Goal: Find specific page/section: Locate a particular part of the current website

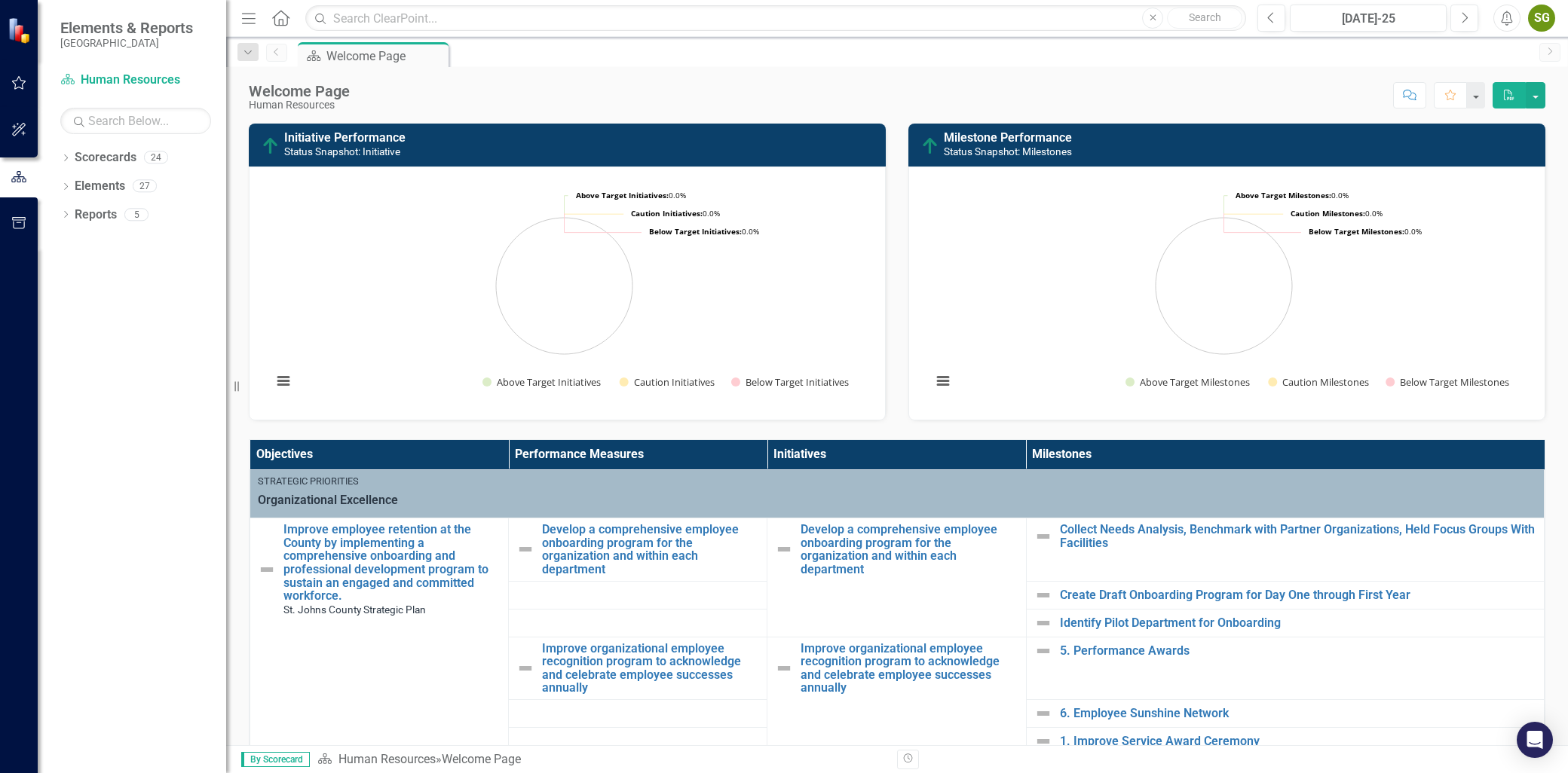
drag, startPoint x: 895, startPoint y: 113, endPoint x: 1053, endPoint y: 202, distance: 181.3
click at [1053, 202] on div "Welcome Page Human Resources Score: N/A [DATE]-25 Completed Comment Favorite PD…" at bounding box center [897, 406] width 1342 height 678
click at [783, 454] on th "Initiatives" at bounding box center [896, 455] width 258 height 29
click at [996, 449] on th "Initiatives Sort Ascending" at bounding box center [896, 455] width 258 height 29
click at [996, 449] on th "Initiatives Sort Descending" at bounding box center [896, 455] width 258 height 29
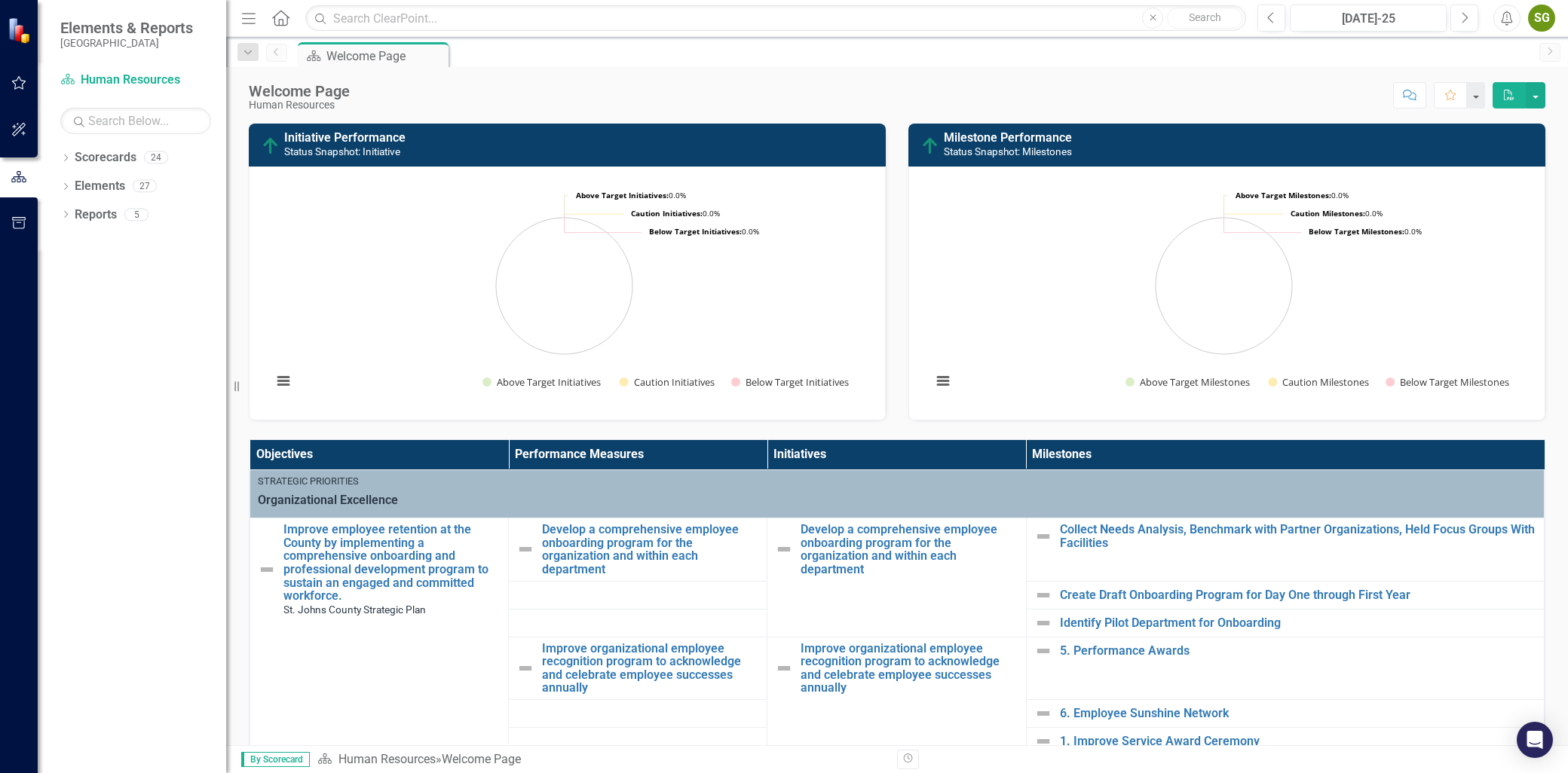
click at [846, 455] on th "Initiatives" at bounding box center [896, 455] width 258 height 29
click at [846, 455] on th "Initiatives Sort Ascending" at bounding box center [896, 455] width 258 height 29
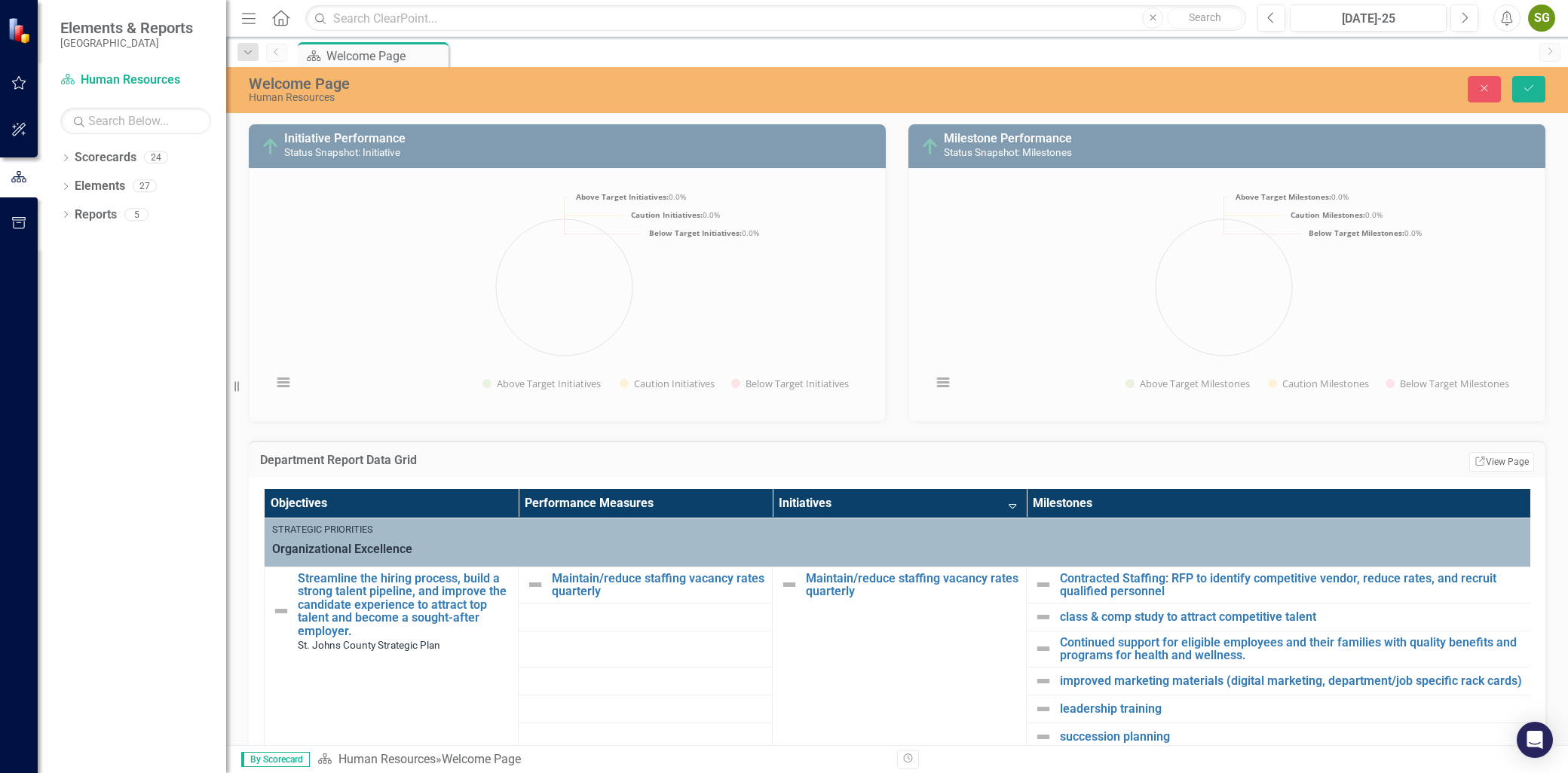
click at [861, 503] on th "Initiatives Sort Descending" at bounding box center [899, 504] width 254 height 29
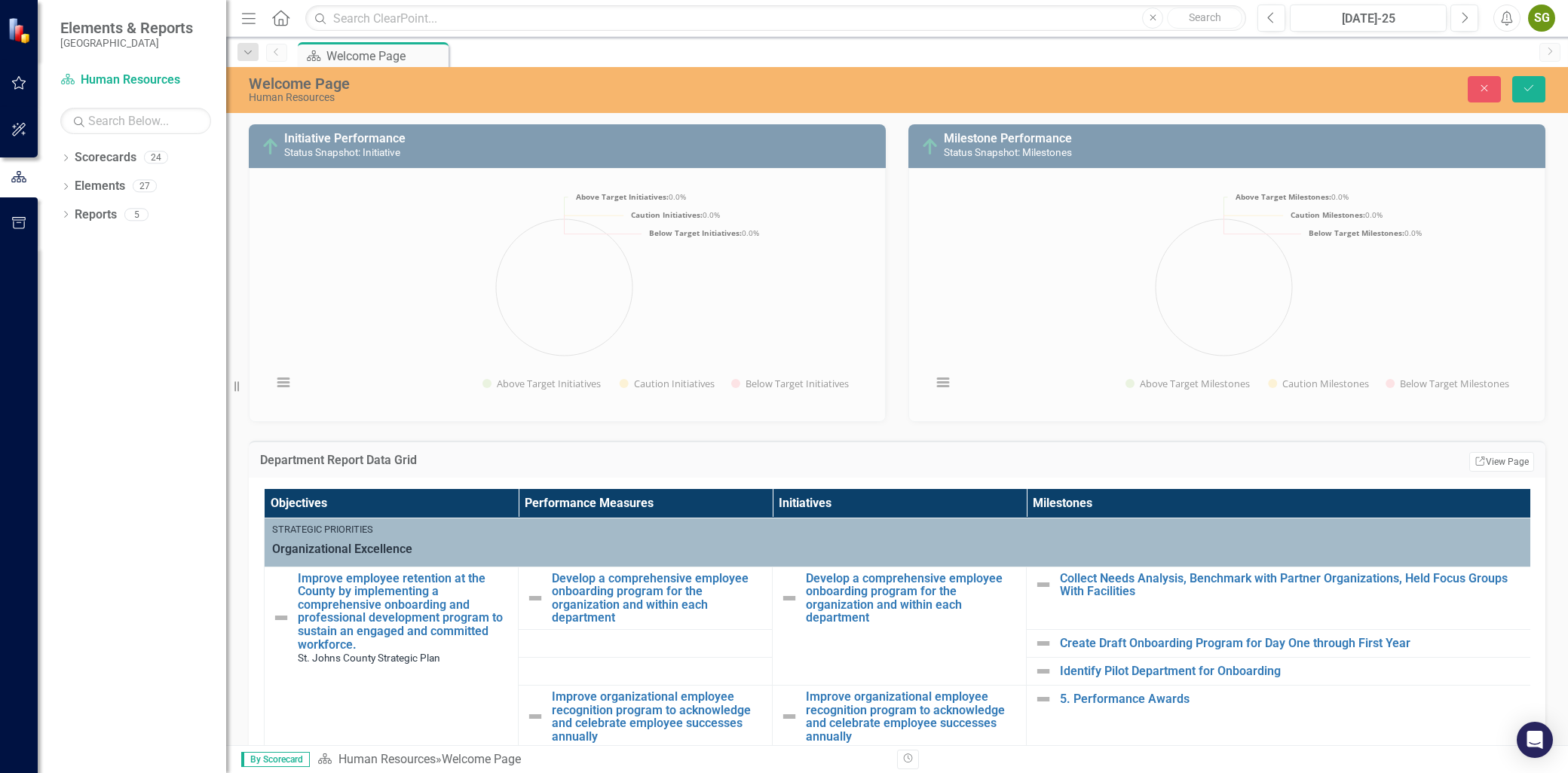
click at [861, 503] on th "Initiatives" at bounding box center [899, 504] width 254 height 29
click at [861, 503] on th "Initiatives Sort Ascending" at bounding box center [899, 504] width 254 height 29
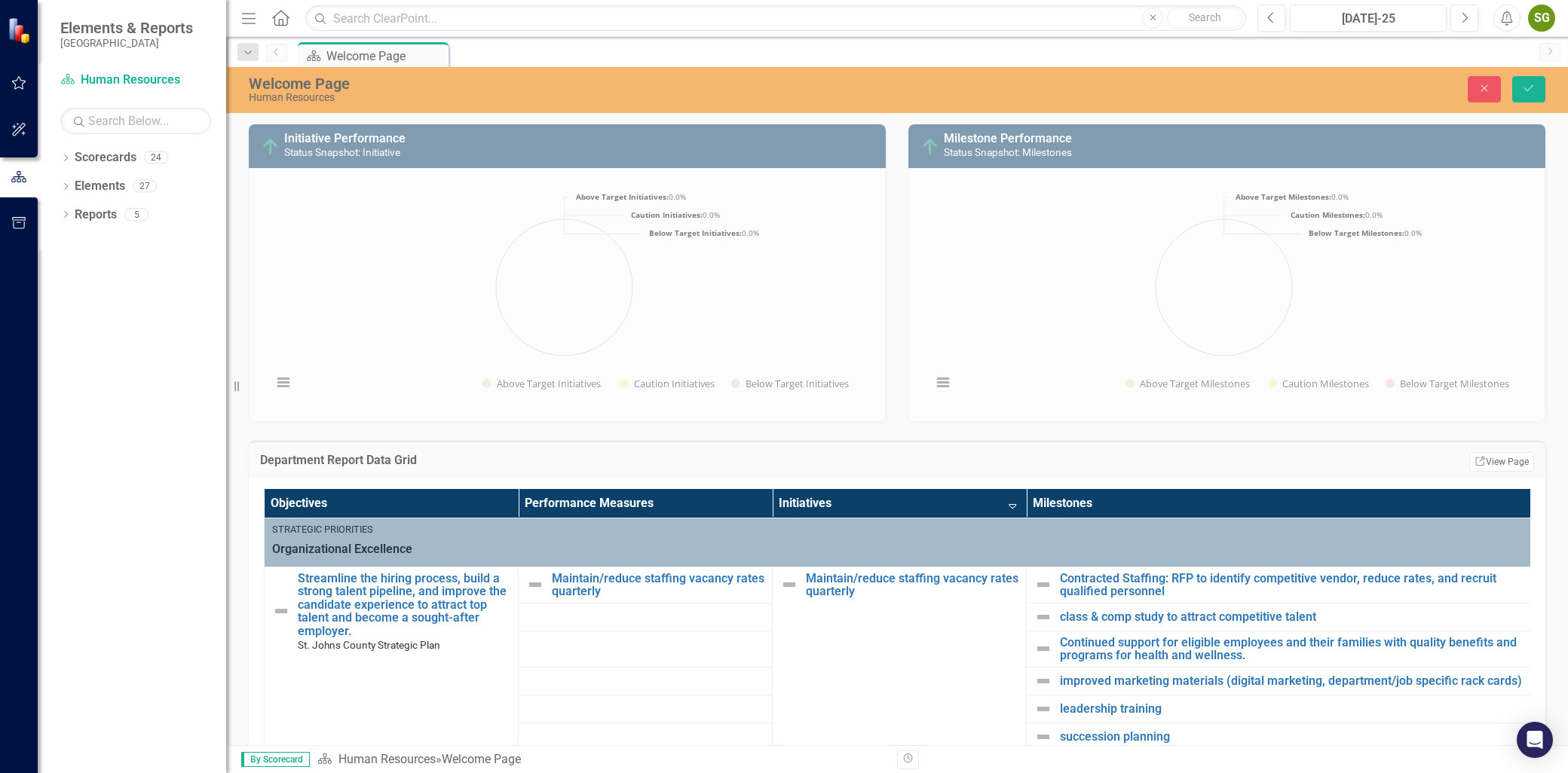
click at [906, 501] on th "Initiatives Sort Descending" at bounding box center [899, 504] width 254 height 29
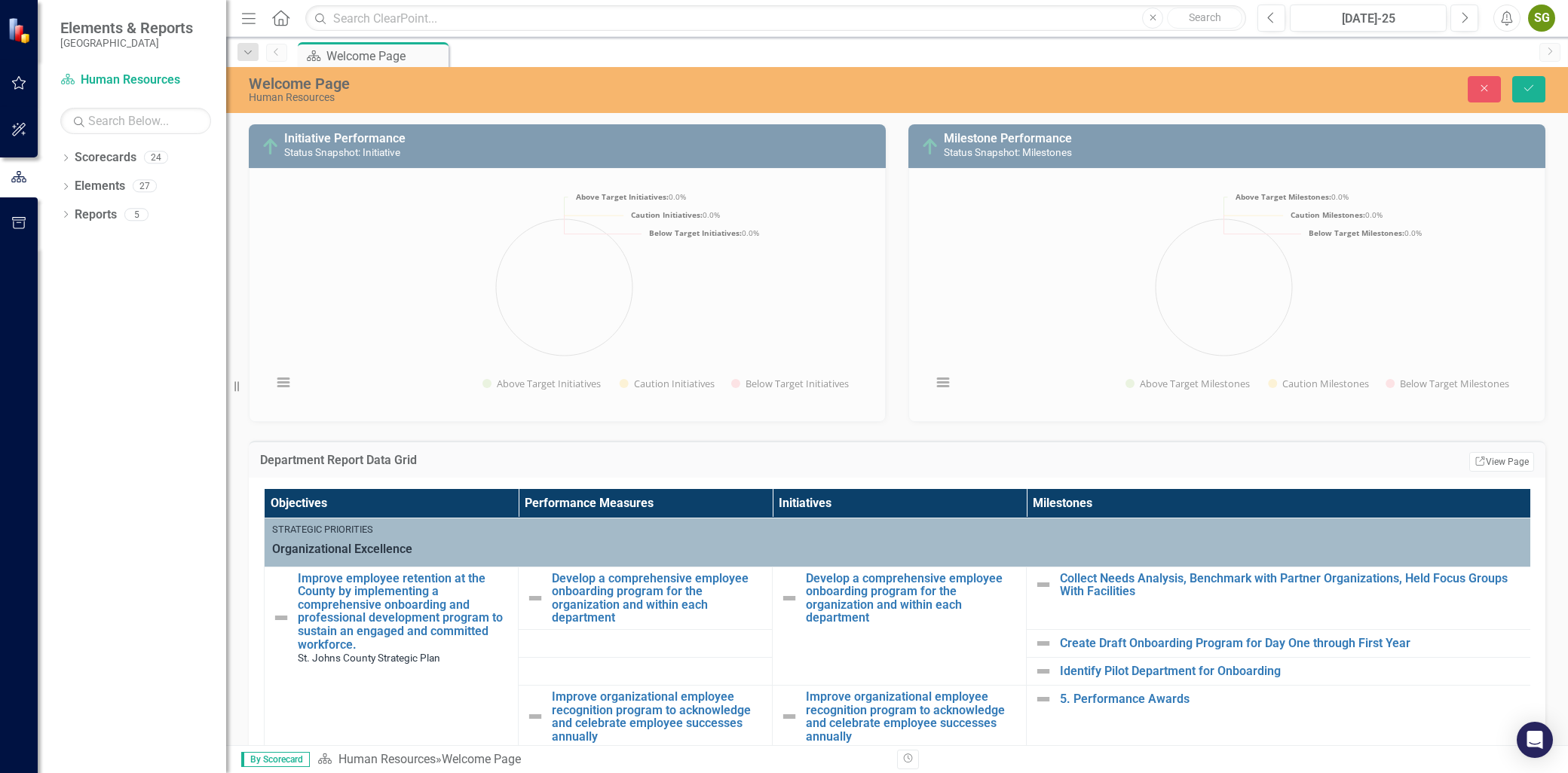
click at [906, 501] on th "Initiatives" at bounding box center [899, 504] width 254 height 29
click at [1013, 500] on th "Initiatives Sort Ascending" at bounding box center [899, 504] width 254 height 29
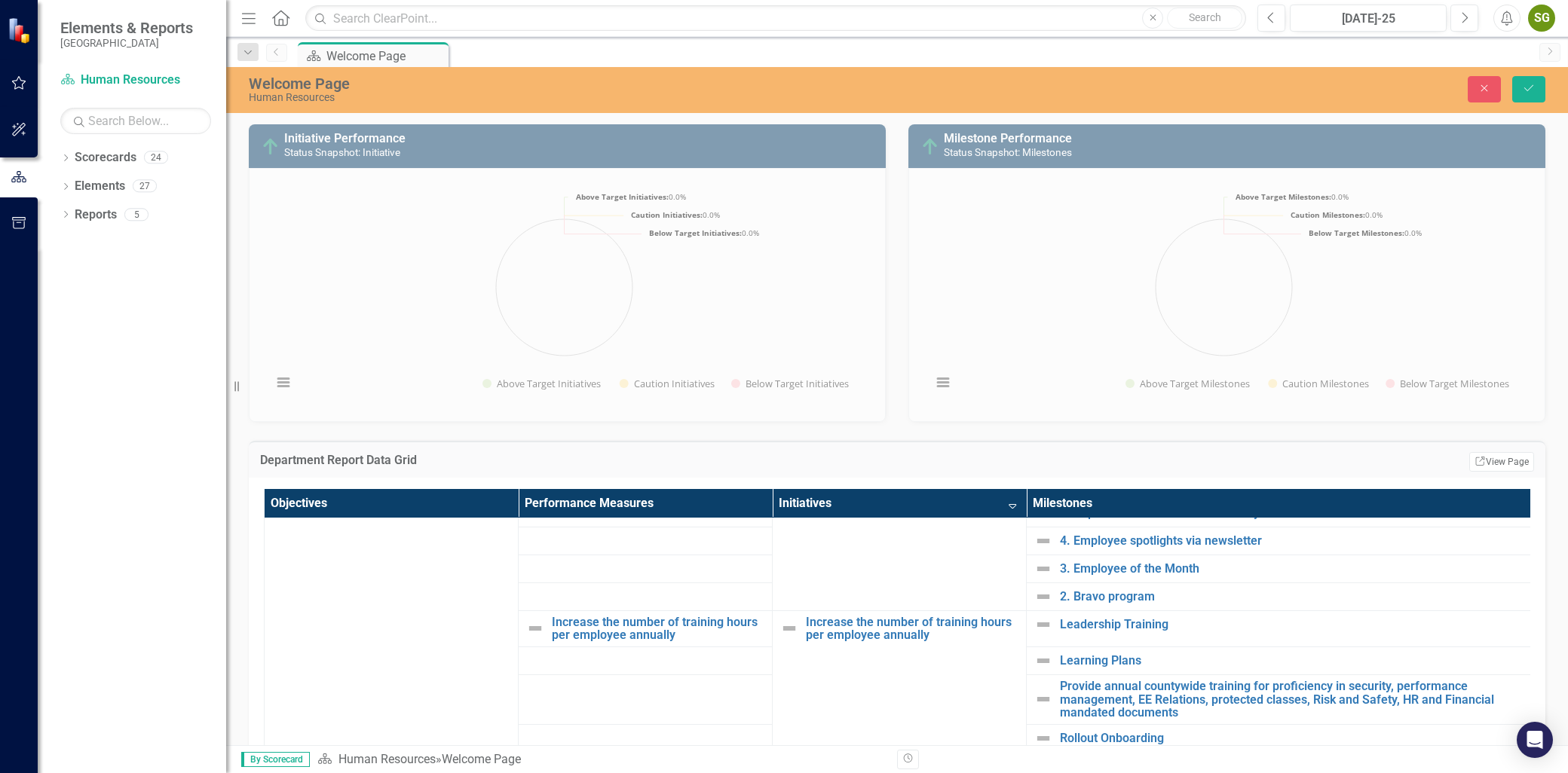
click at [1011, 510] on th "Initiatives Sort Descending" at bounding box center [899, 504] width 254 height 29
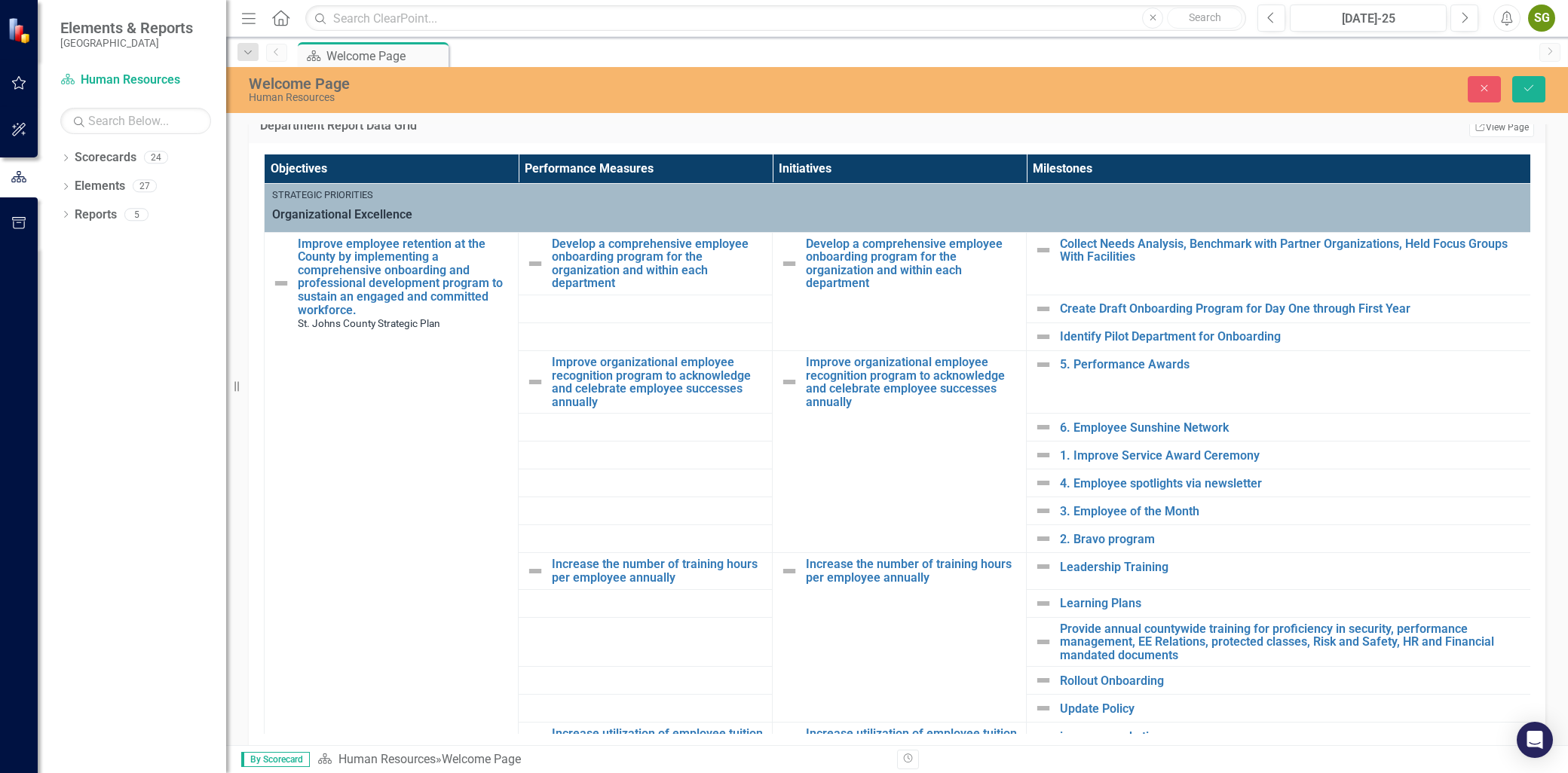
click at [1007, 164] on th "Initiatives" at bounding box center [899, 169] width 254 height 29
click at [1003, 169] on th "Initiatives Sort Ascending" at bounding box center [899, 169] width 254 height 29
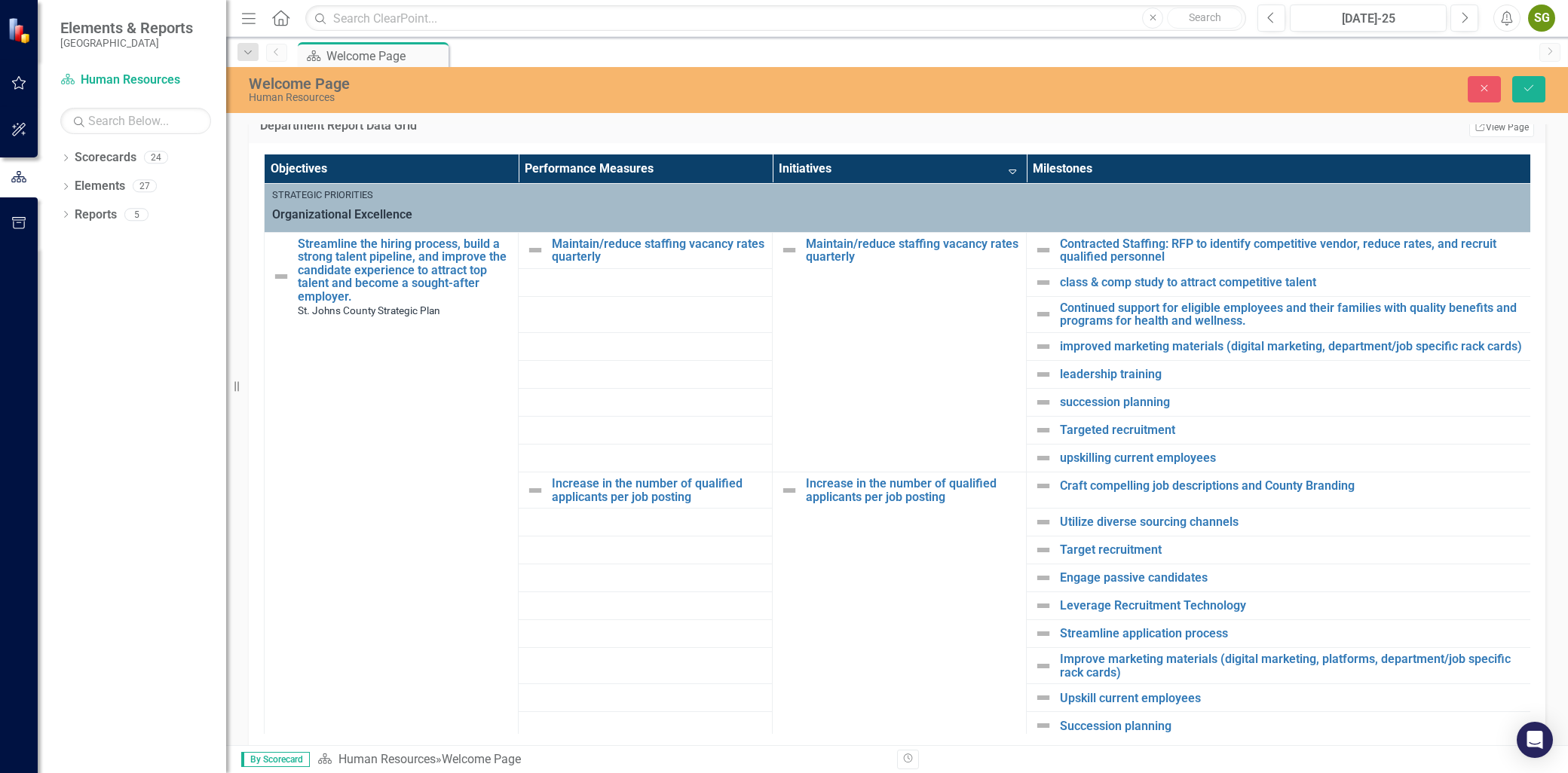
click at [1013, 164] on th "Initiatives Sort Descending" at bounding box center [899, 169] width 254 height 29
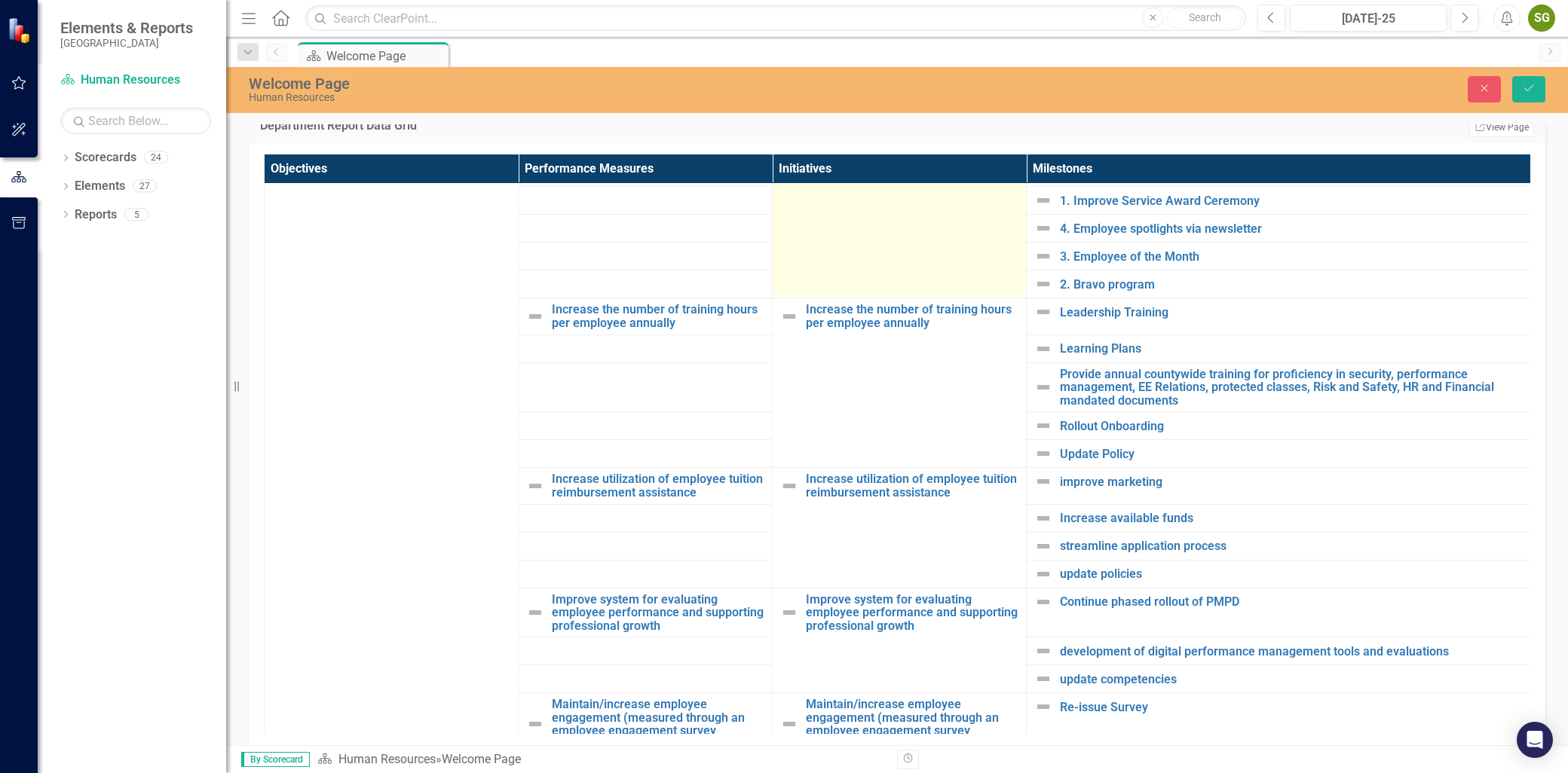
scroll to position [167, 0]
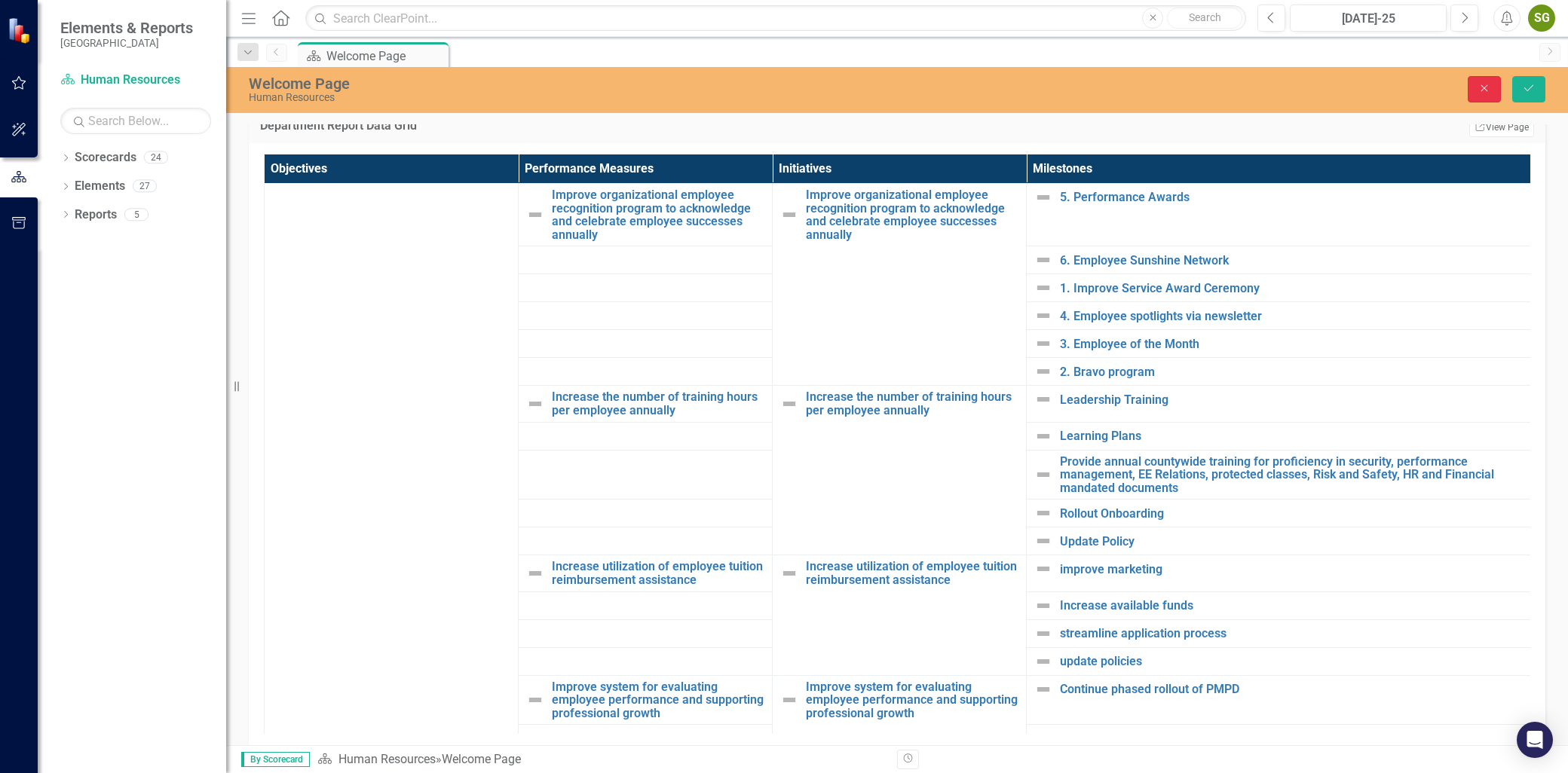
click at [1487, 83] on icon "Close" at bounding box center [1484, 88] width 14 height 10
